Goal: Information Seeking & Learning: Learn about a topic

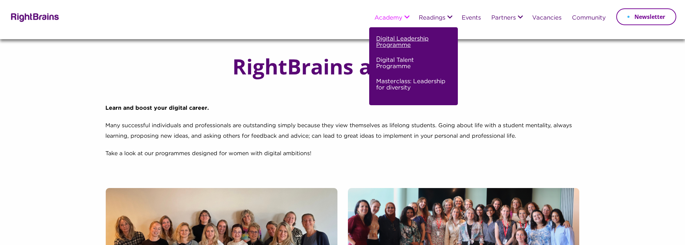
drag, startPoint x: 0, startPoint y: 0, endPoint x: 388, endPoint y: 44, distance: 390.3
click at [388, 44] on link "Digital Leadership Programme" at bounding box center [412, 44] width 73 height 21
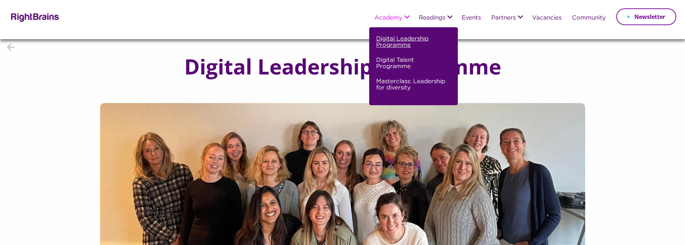
click at [386, 42] on link "Digital Leadership Programme" at bounding box center [412, 44] width 73 height 21
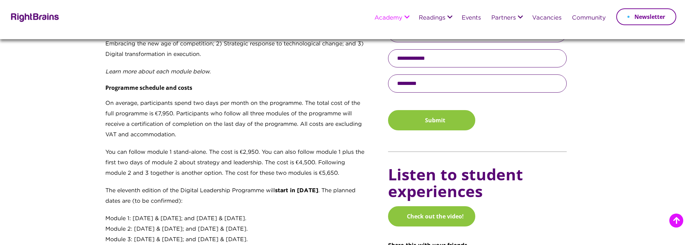
scroll to position [610, 0]
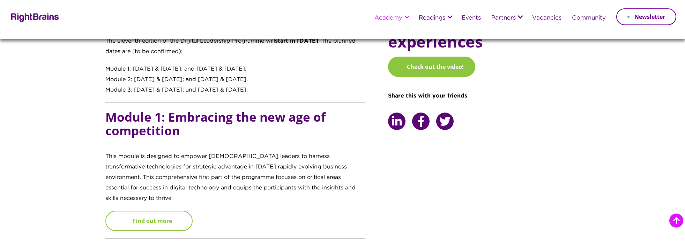
click at [185, 214] on link "Find out more" at bounding box center [148, 220] width 87 height 20
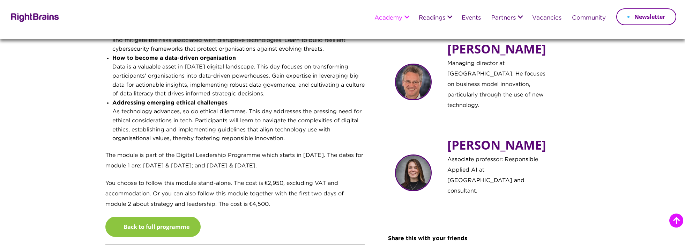
scroll to position [451, 0]
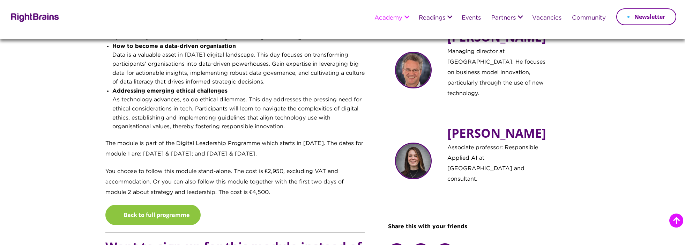
click at [467, 135] on h5 "Marieke Peeters" at bounding box center [498, 134] width 103 height 16
click at [413, 153] on img at bounding box center [413, 160] width 37 height 37
click at [411, 156] on img at bounding box center [413, 160] width 37 height 37
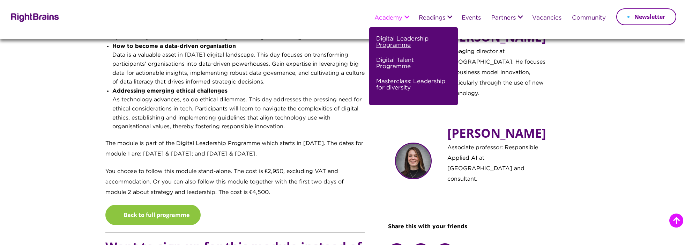
click at [392, 38] on link "Digital Leadership Programme" at bounding box center [412, 44] width 73 height 21
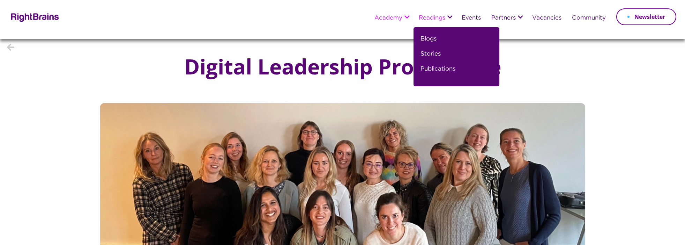
click at [430, 41] on link "Blogs" at bounding box center [428, 41] width 16 height 15
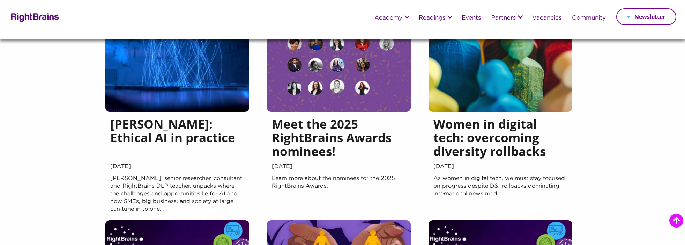
scroll to position [111, 0]
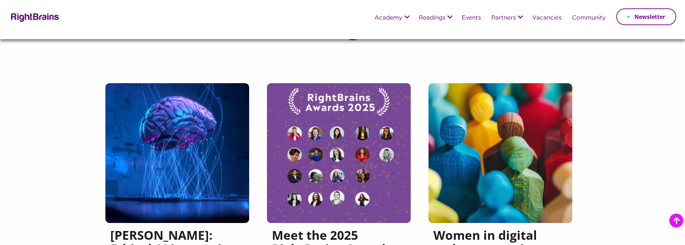
scroll to position [125, 0]
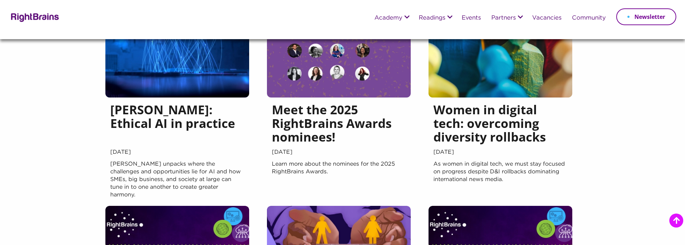
click at [202, 88] on img at bounding box center [177, 28] width 144 height 140
